Goal: Transaction & Acquisition: Purchase product/service

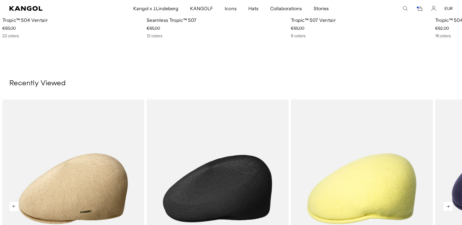
scroll to position [702, 0]
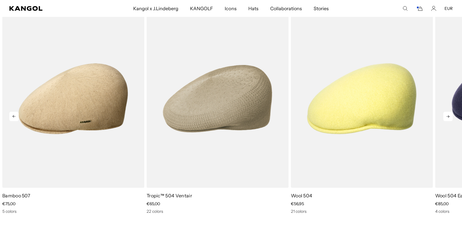
click at [449, 118] on icon at bounding box center [447, 116] width 3 height 3
click at [448, 118] on icon at bounding box center [447, 116] width 3 height 3
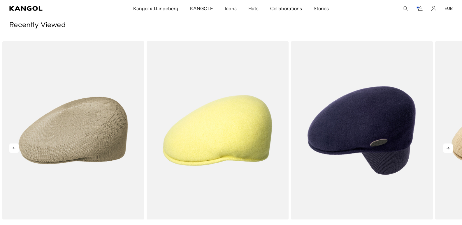
scroll to position [0, 0]
click at [448, 148] on icon at bounding box center [447, 148] width 3 height 3
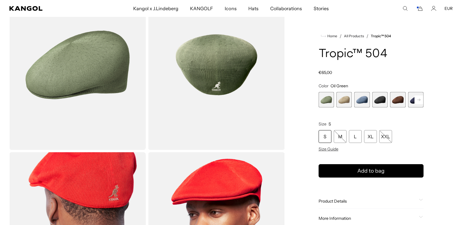
click at [419, 99] on rect at bounding box center [418, 100] width 9 height 9
click at [400, 101] on span "6 of 9" at bounding box center [397, 99] width 15 height 15
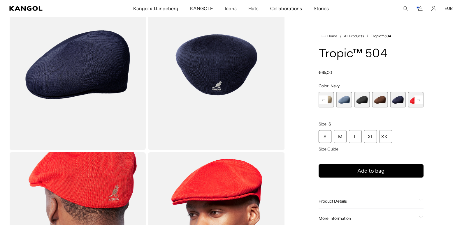
scroll to position [0, 120]
click at [420, 99] on rect at bounding box center [418, 100] width 9 height 9
click at [362, 100] on span "6 of 9" at bounding box center [361, 99] width 15 height 15
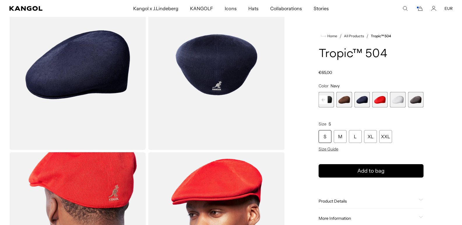
click at [362, 100] on span "6 of 9" at bounding box center [361, 99] width 15 height 15
click at [370, 140] on div "XL" at bounding box center [370, 136] width 13 height 13
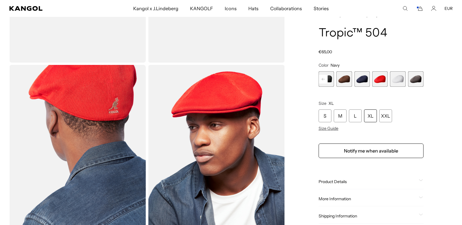
click at [368, 116] on div "XL" at bounding box center [370, 116] width 13 height 13
click at [370, 117] on div "XL" at bounding box center [370, 116] width 13 height 13
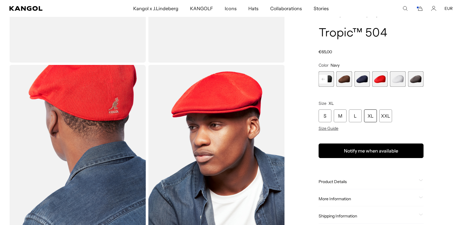
scroll to position [0, 120]
click at [349, 150] on button "Notify me when available" at bounding box center [371, 151] width 105 height 15
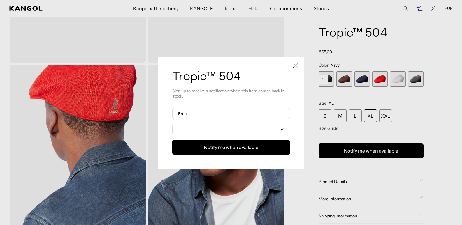
click at [349, 150] on div at bounding box center [231, 112] width 462 height 225
click at [349, 150] on button "Notify me when available" at bounding box center [371, 151] width 105 height 15
click at [349, 150] on div at bounding box center [231, 112] width 462 height 225
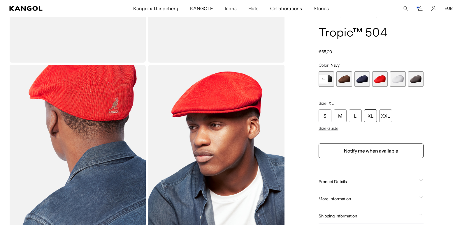
scroll to position [0, 120]
